Goal: Transaction & Acquisition: Book appointment/travel/reservation

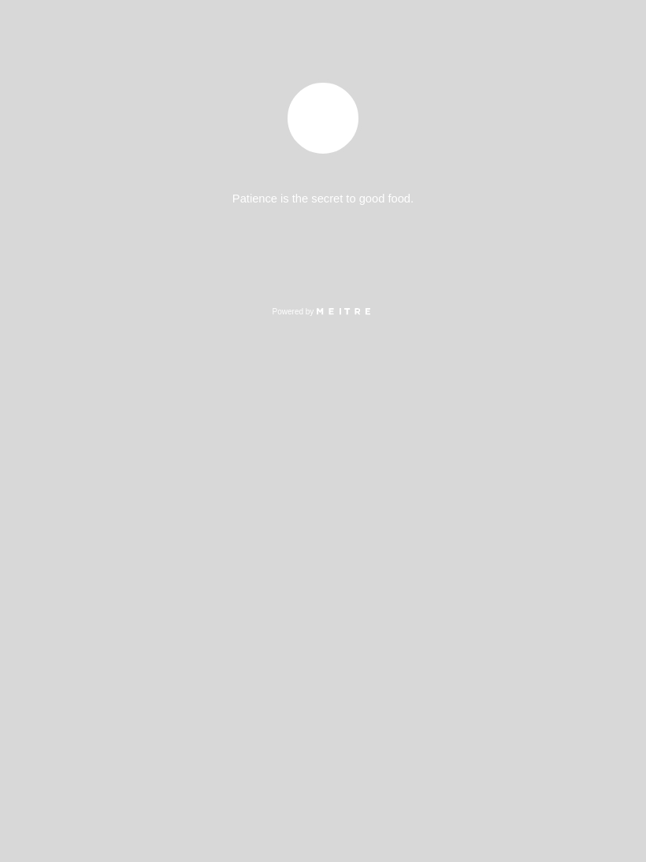
select select "es"
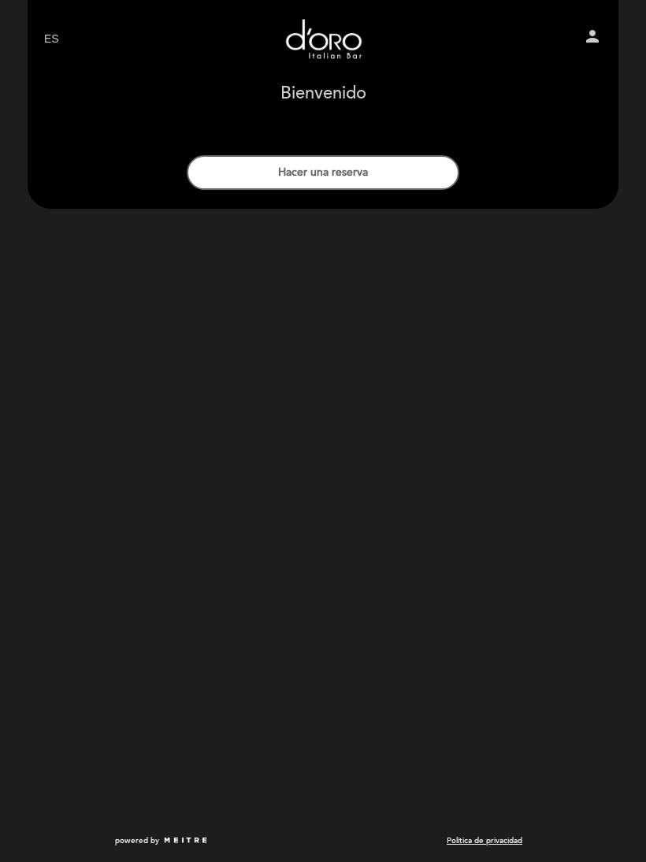
click at [410, 156] on button "Hacer una reserva" at bounding box center [323, 172] width 273 height 35
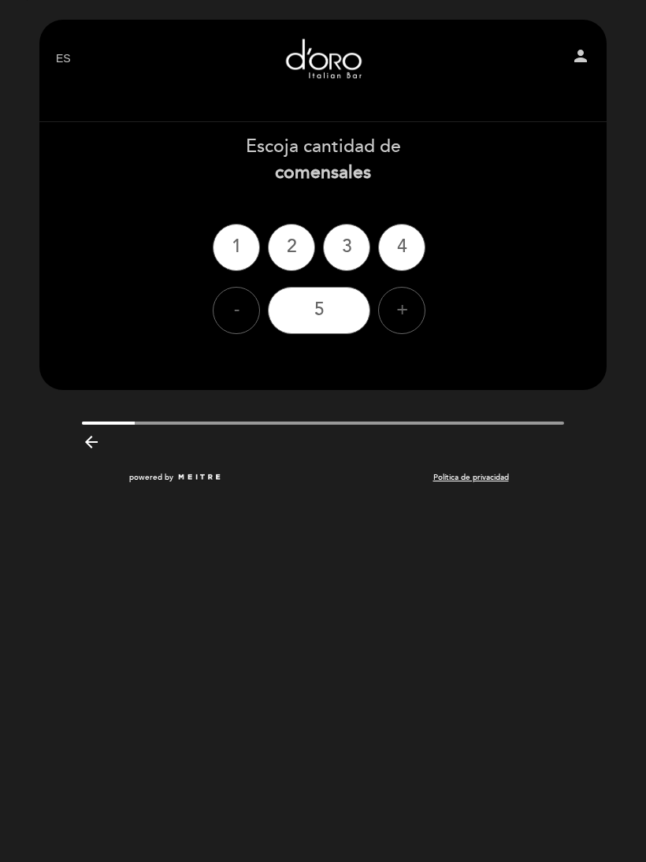
click at [284, 236] on div "2" at bounding box center [291, 247] width 47 height 47
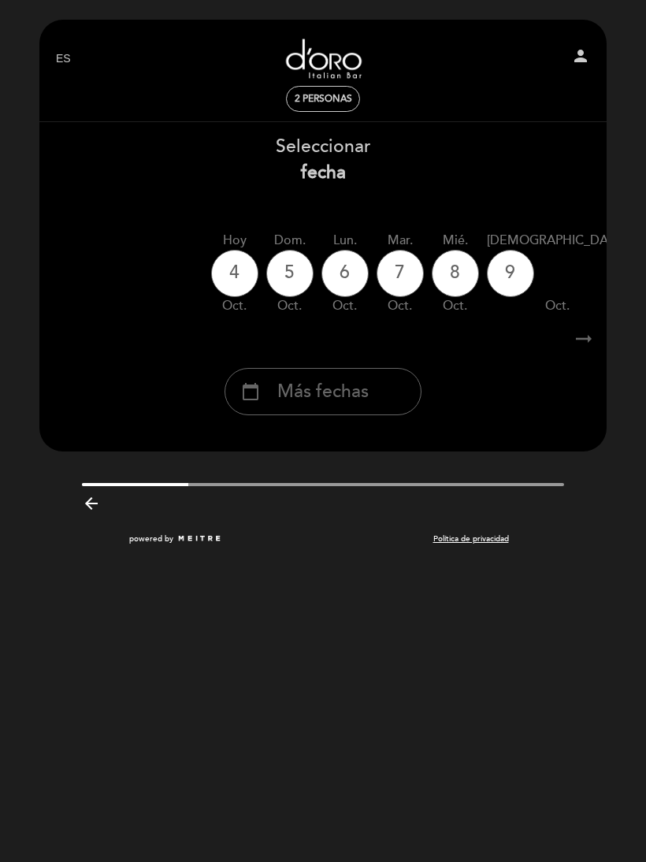
click at [236, 272] on div "4" at bounding box center [234, 273] width 47 height 47
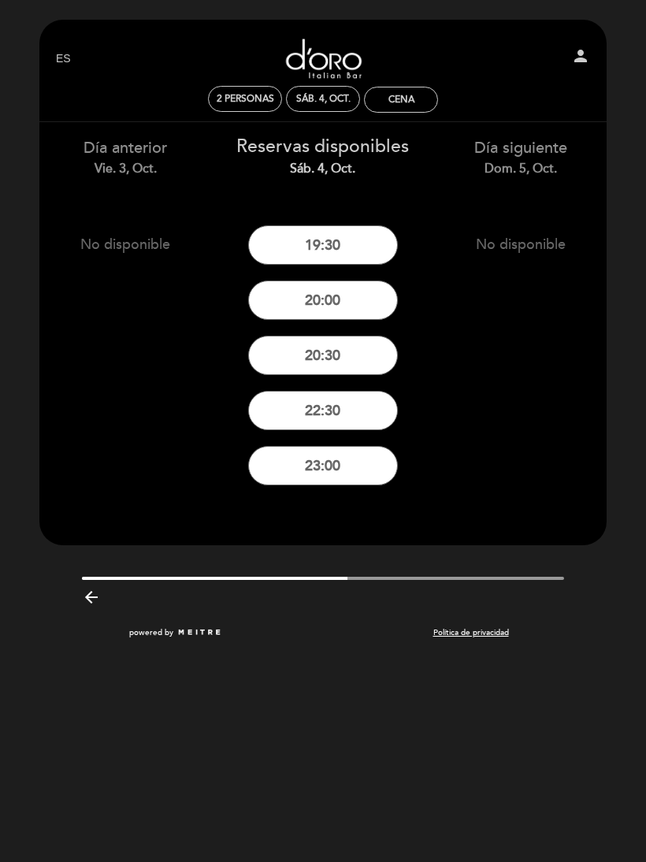
click at [351, 414] on button "22:30" at bounding box center [323, 410] width 150 height 39
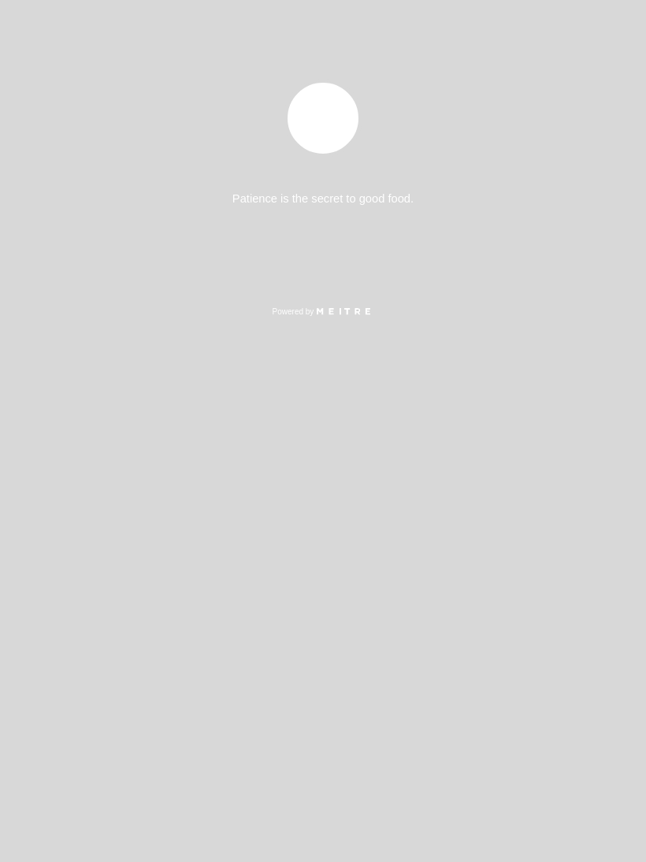
select select "es"
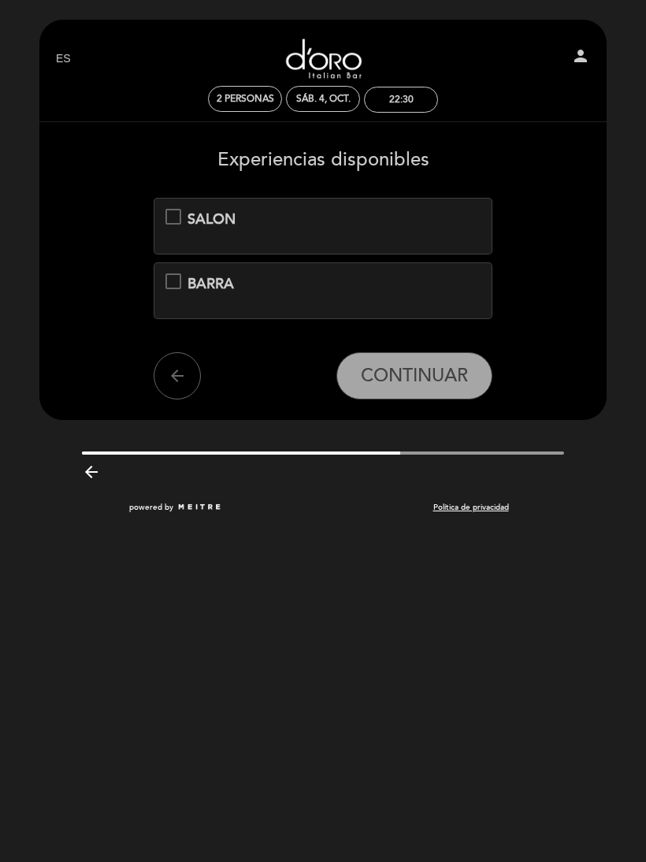
click at [166, 225] on div "SALON" at bounding box center [173, 217] width 16 height 16
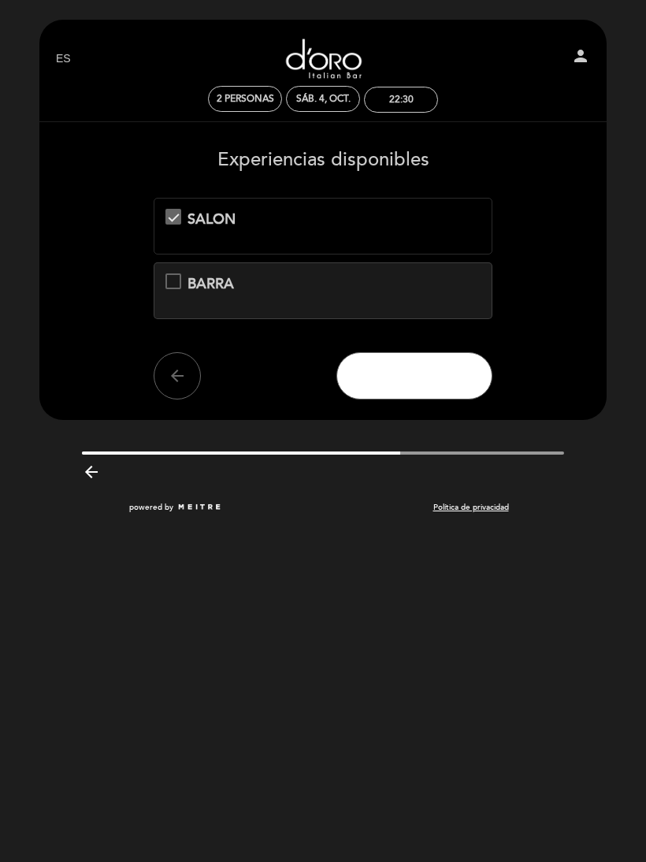
click at [432, 368] on span "CONTINUAR" at bounding box center [414, 376] width 107 height 22
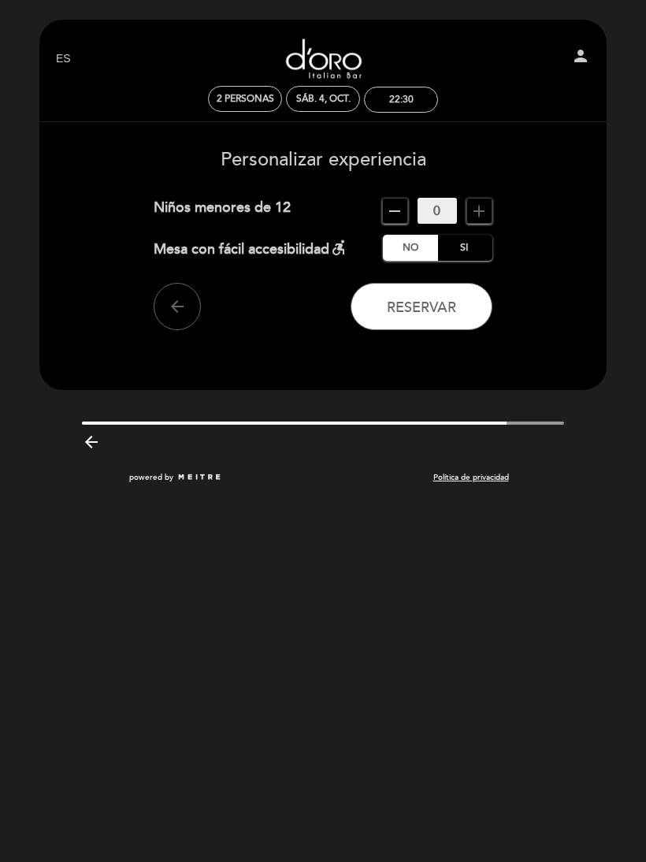
click at [403, 223] on span "remove" at bounding box center [395, 211] width 26 height 26
click at [407, 252] on label "No" at bounding box center [410, 248] width 55 height 26
click at [463, 241] on label "Si" at bounding box center [464, 248] width 55 height 26
click at [416, 240] on label "No" at bounding box center [410, 248] width 55 height 26
click at [393, 287] on button "Reservar" at bounding box center [422, 306] width 142 height 47
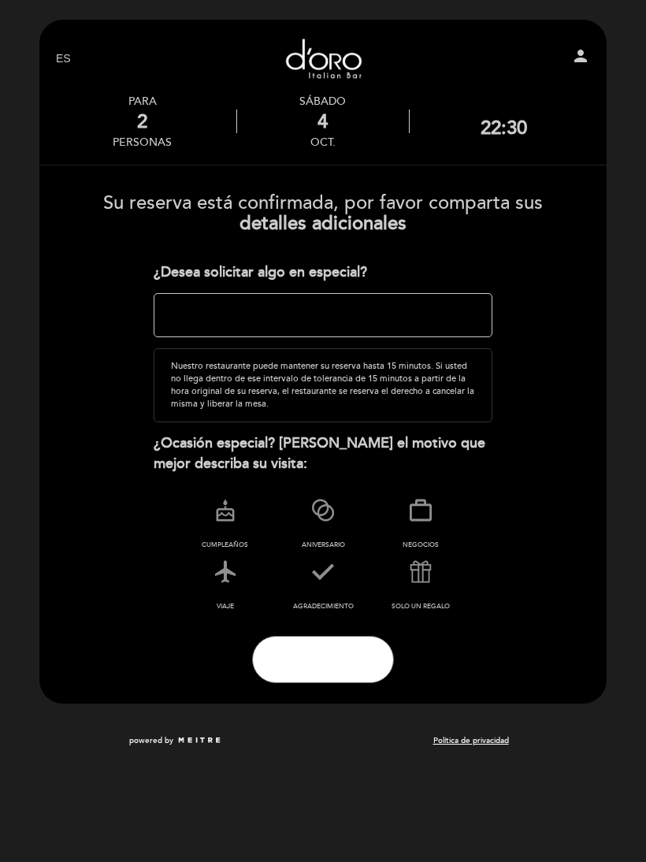
click at [328, 663] on span "Finalizar" at bounding box center [322, 659] width 69 height 22
